Goal: Task Accomplishment & Management: Use online tool/utility

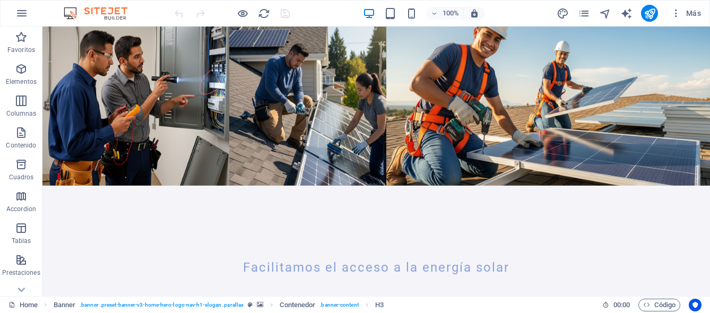
scroll to position [132, 0]
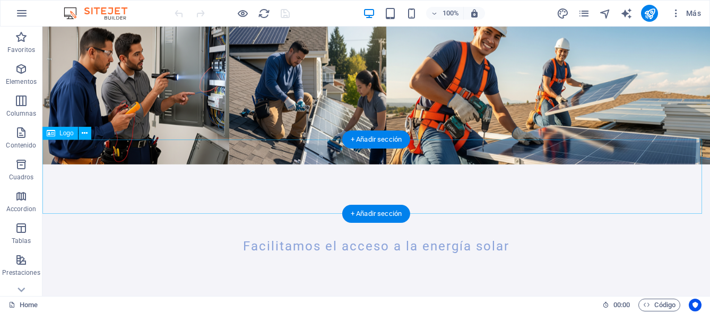
select select "%"
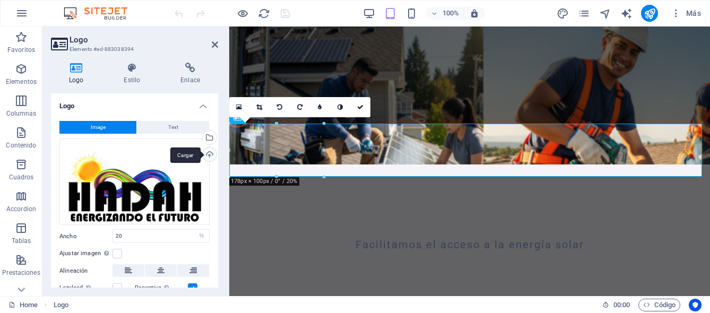
click at [209, 155] on div "Cargar" at bounding box center [209, 155] width 16 height 16
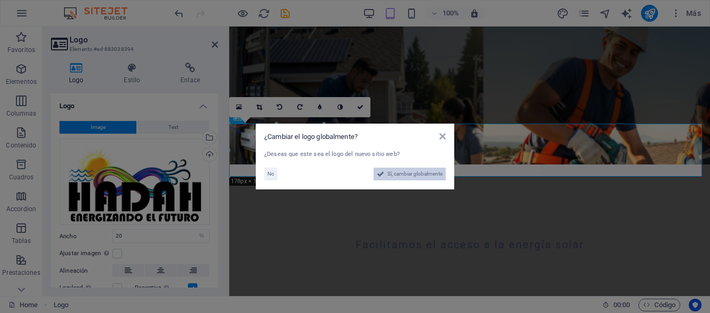
drag, startPoint x: 381, startPoint y: 176, endPoint x: 152, endPoint y: 148, distance: 230.8
click at [381, 176] on icon at bounding box center [380, 174] width 7 height 13
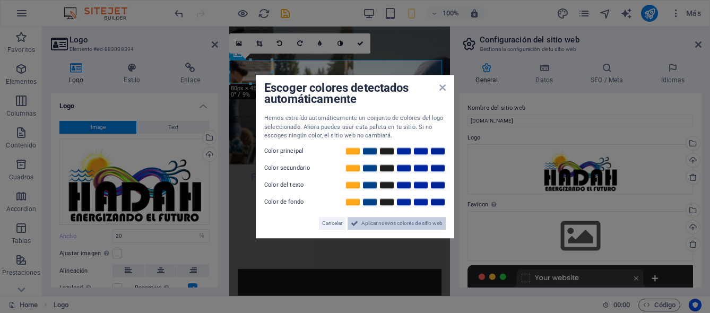
click at [384, 224] on span "Aplicar nuevos colores de sitio web" at bounding box center [401, 223] width 81 height 13
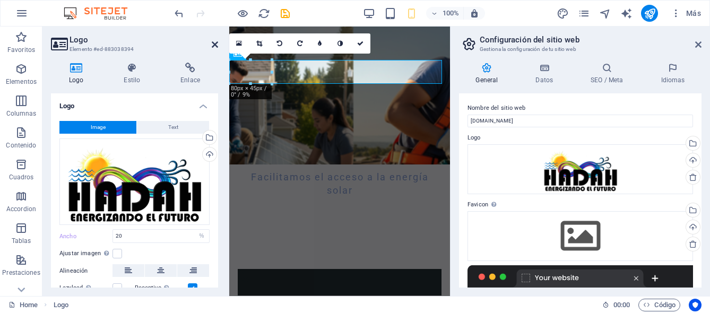
click at [212, 46] on icon at bounding box center [215, 44] width 6 height 8
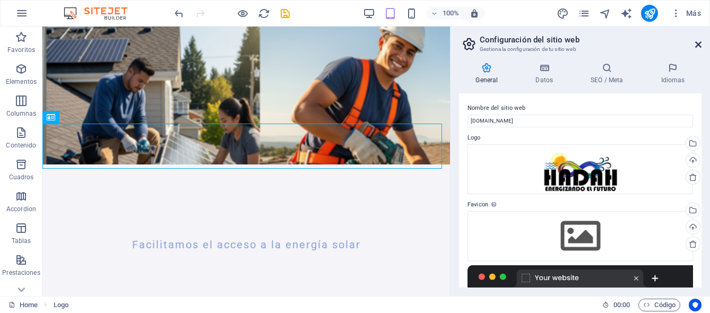
click at [700, 47] on icon at bounding box center [698, 44] width 6 height 8
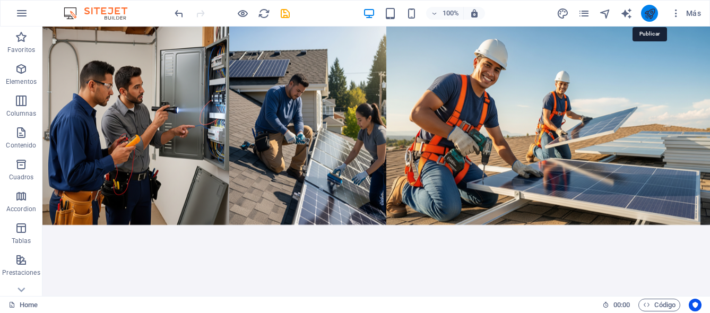
click at [652, 14] on icon "publish" at bounding box center [649, 13] width 12 height 12
